Goal: Task Accomplishment & Management: Use online tool/utility

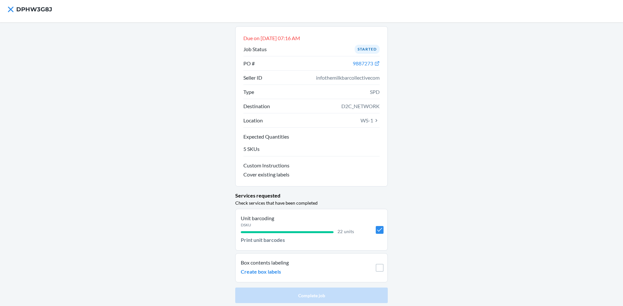
scroll to position [5, 0]
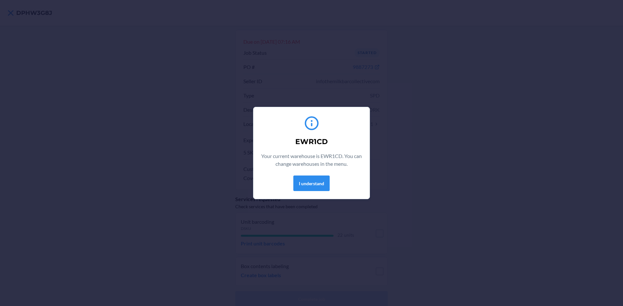
click at [292, 179] on div "I understand" at bounding box center [311, 184] width 101 height 16
click at [300, 181] on button "I understand" at bounding box center [311, 184] width 36 height 16
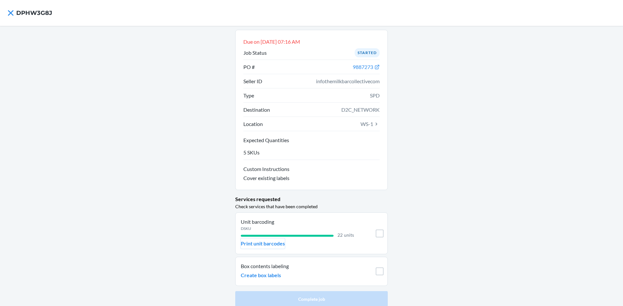
click at [279, 243] on p "Print unit barcodes" at bounding box center [263, 244] width 44 height 8
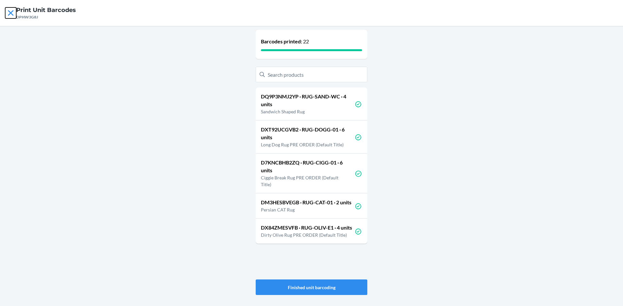
click at [9, 10] on icon at bounding box center [10, 12] width 11 height 11
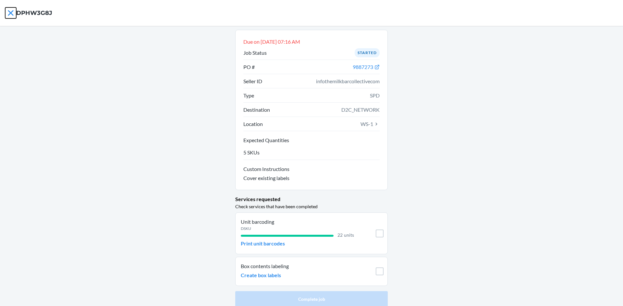
click at [10, 15] on icon at bounding box center [10, 12] width 11 height 11
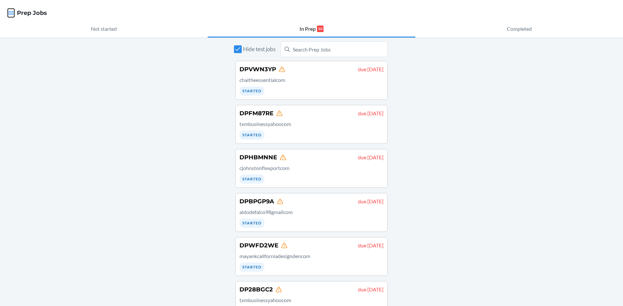
click at [10, 16] on icon "button" at bounding box center [11, 13] width 6 height 6
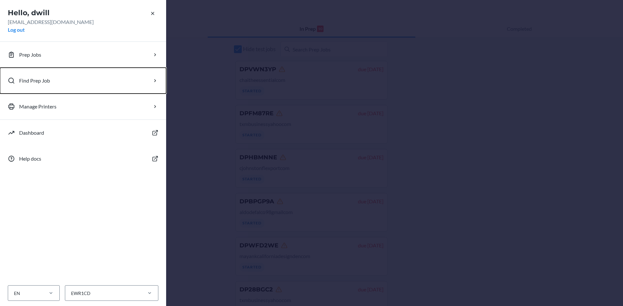
click at [22, 78] on p "Find Prep Job" at bounding box center [34, 81] width 31 height 8
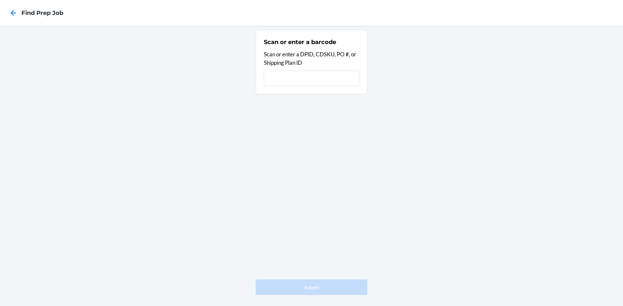
click at [312, 83] on input "text" at bounding box center [311, 79] width 95 height 16
type input "DP4LVFW9"
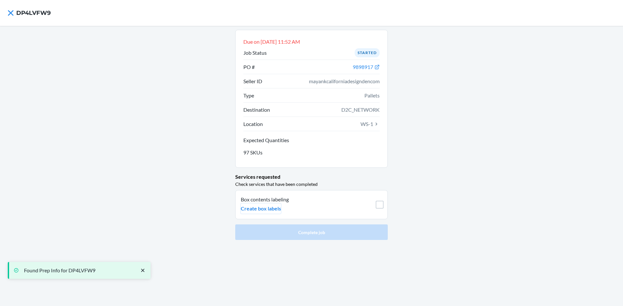
click at [277, 210] on p "Create box labels" at bounding box center [261, 209] width 40 height 8
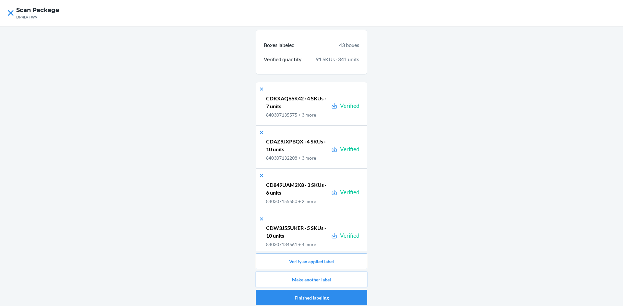
click at [287, 280] on button "Make another label" at bounding box center [312, 280] width 112 height 16
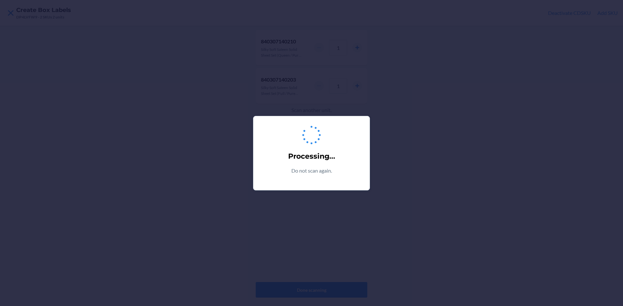
type input "2"
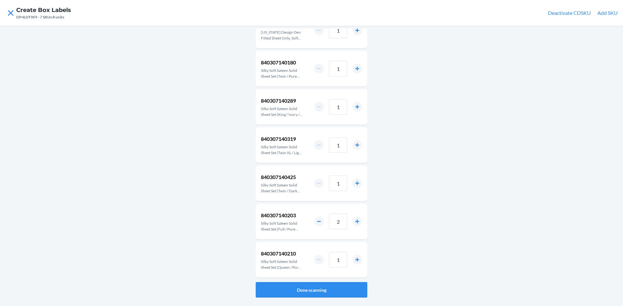
scroll to position [27, 0]
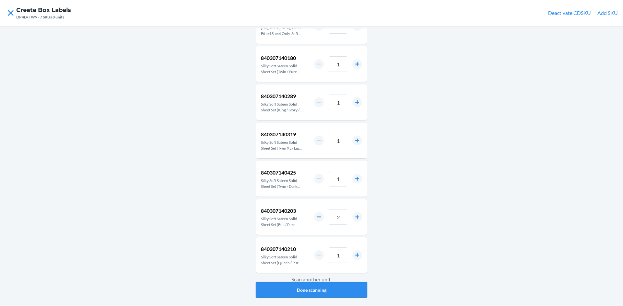
click at [321, 289] on button "Done scanning" at bounding box center [312, 290] width 112 height 16
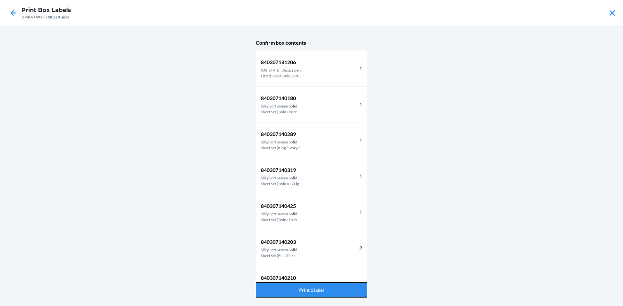
click at [321, 289] on button "Print 1 label" at bounding box center [312, 290] width 112 height 16
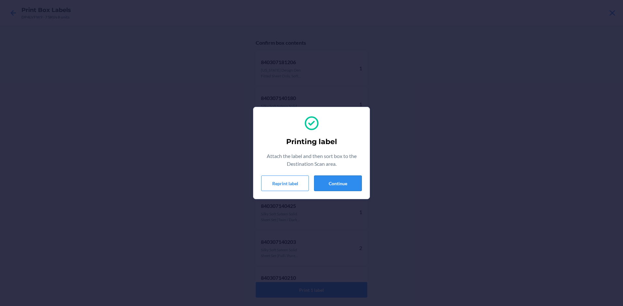
click at [328, 181] on button "Continue" at bounding box center [338, 184] width 48 height 16
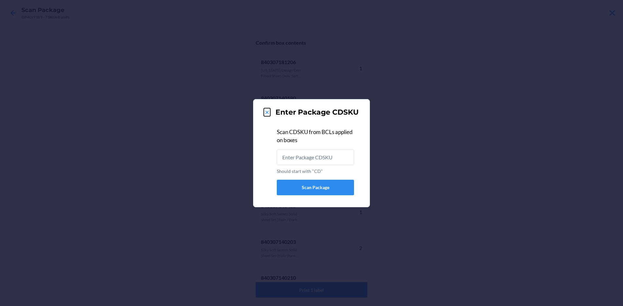
click at [268, 113] on icon at bounding box center [267, 112] width 6 height 6
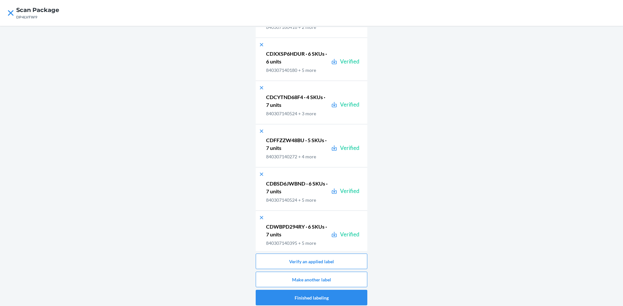
scroll to position [1745, 0]
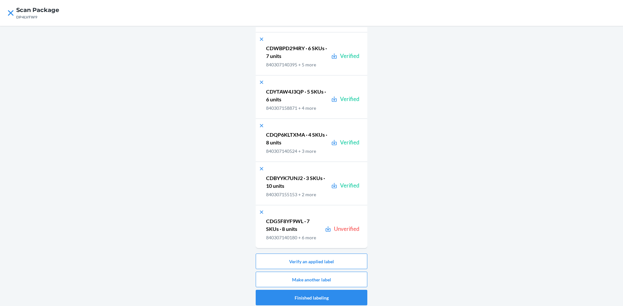
click at [289, 220] on p "CDG5F8YF9WL · 7 SKUs · 8 units" at bounding box center [294, 226] width 56 height 16
copy p "CDG5F8YF9WL"
click at [313, 264] on button "Verify an applied label" at bounding box center [312, 262] width 112 height 16
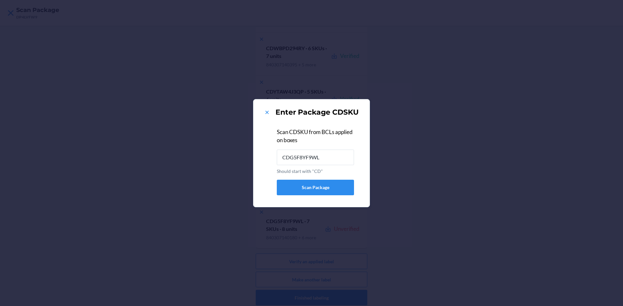
type input "CDG5F8YF9WL"
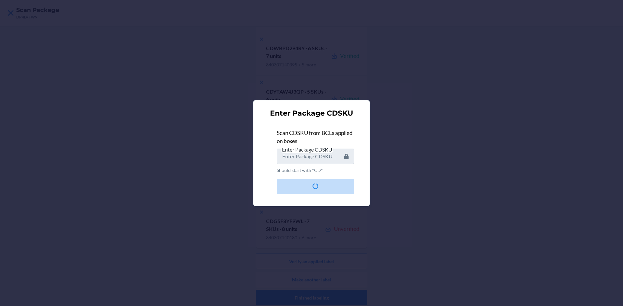
scroll to position [0, 0]
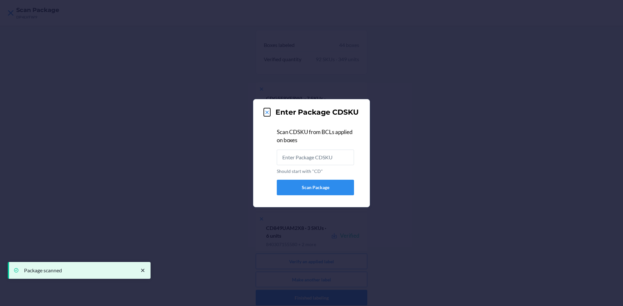
click at [267, 112] on icon at bounding box center [267, 112] width 6 height 6
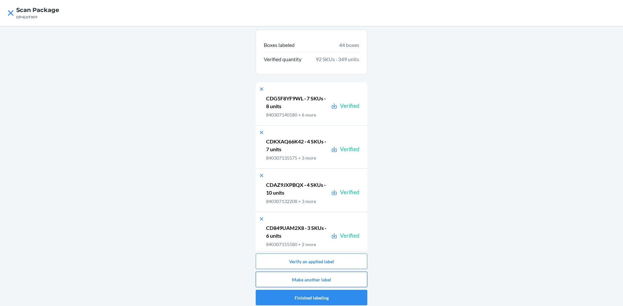
click at [315, 280] on button "Make another label" at bounding box center [312, 280] width 112 height 16
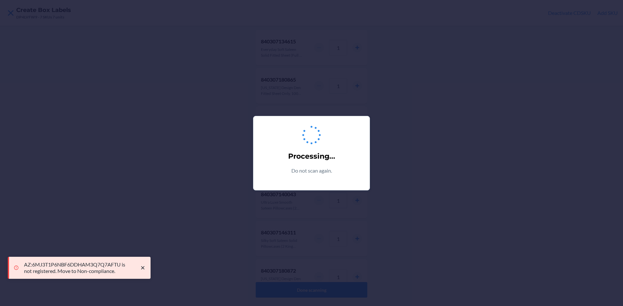
type input "2"
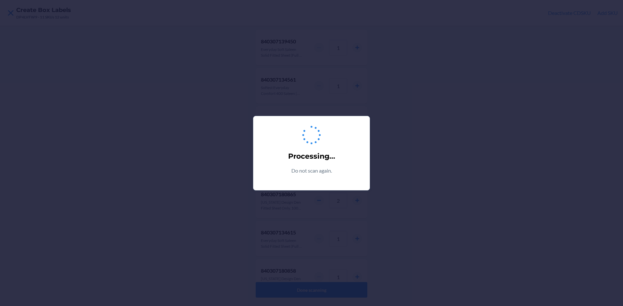
type input "2"
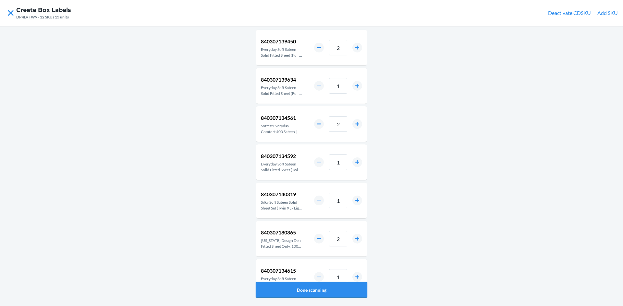
click at [305, 287] on button "Done scanning" at bounding box center [312, 290] width 112 height 16
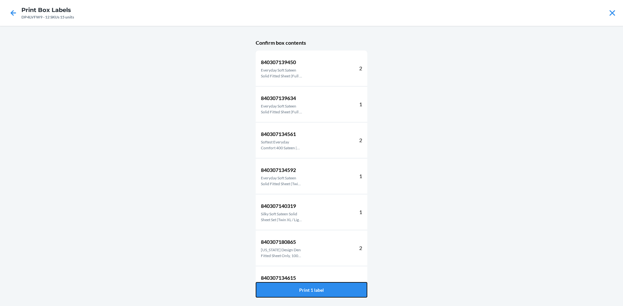
click at [305, 287] on button "Print 1 label" at bounding box center [312, 290] width 112 height 16
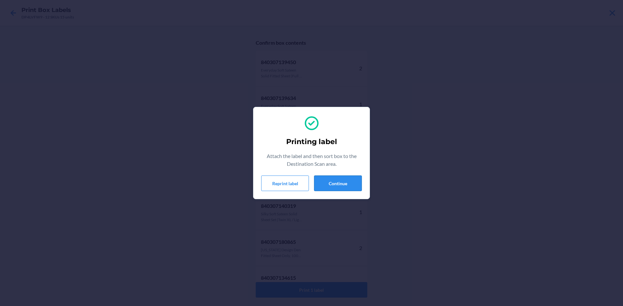
click at [358, 185] on button "Continue" at bounding box center [338, 184] width 48 height 16
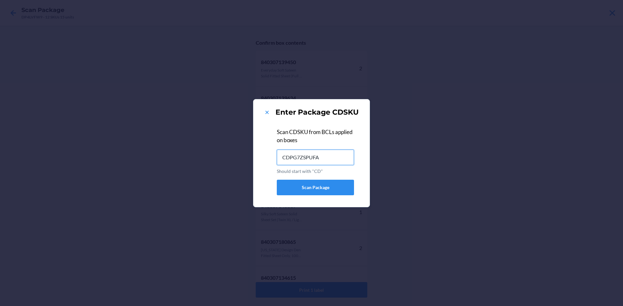
type input "CDPG7ZSPUFA"
